Goal: Navigation & Orientation: Find specific page/section

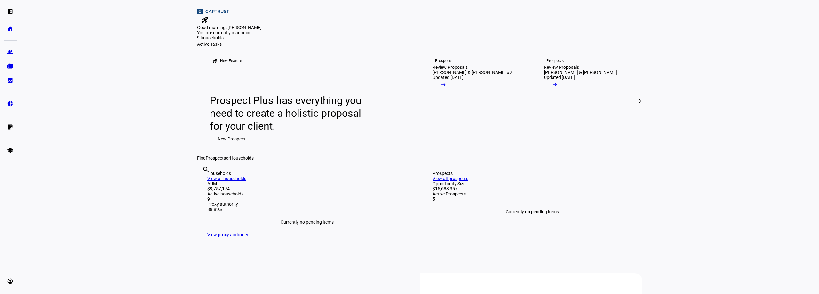
drag, startPoint x: 784, startPoint y: 133, endPoint x: 768, endPoint y: 134, distance: 16.4
click at [784, 133] on eth-layout-page-content "rocket_launch Product Updates The latest features and improvements Powered by L…" at bounding box center [419, 147] width 799 height 294
click at [640, 105] on mat-icon "chevron_right" at bounding box center [640, 101] width 8 height 8
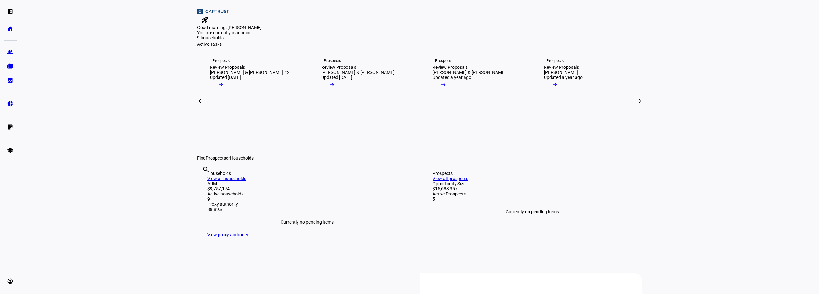
click at [640, 105] on mat-icon "chevron_right" at bounding box center [640, 101] width 8 height 8
click at [11, 54] on eth-mat-symbol "group" at bounding box center [10, 52] width 6 height 6
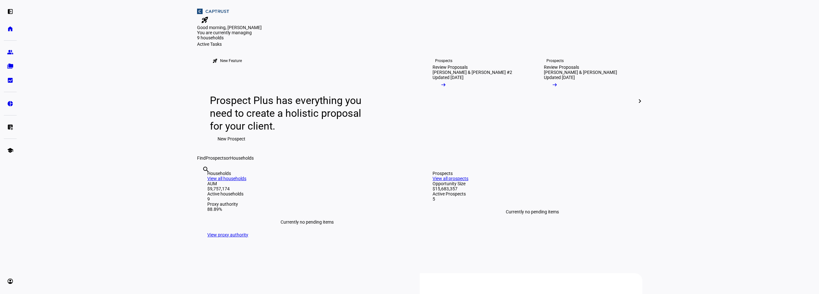
click at [730, 102] on eth-layout-page-content "rocket_launch Product Updates The latest features and improvements Powered by L…" at bounding box center [419, 147] width 799 height 294
